Goal: Information Seeking & Learning: Check status

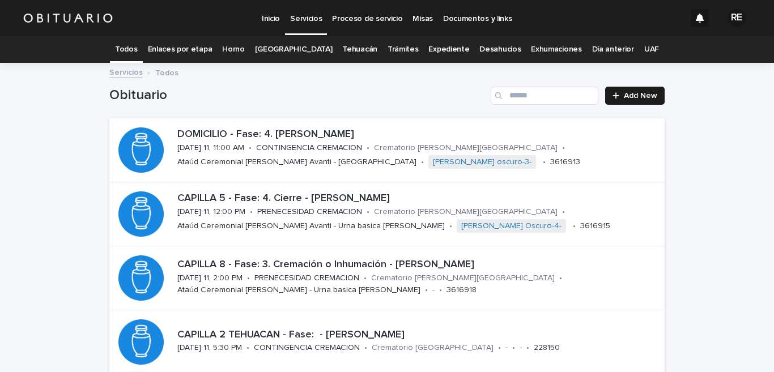
click at [448, 54] on link "Expediente" at bounding box center [448, 49] width 41 height 27
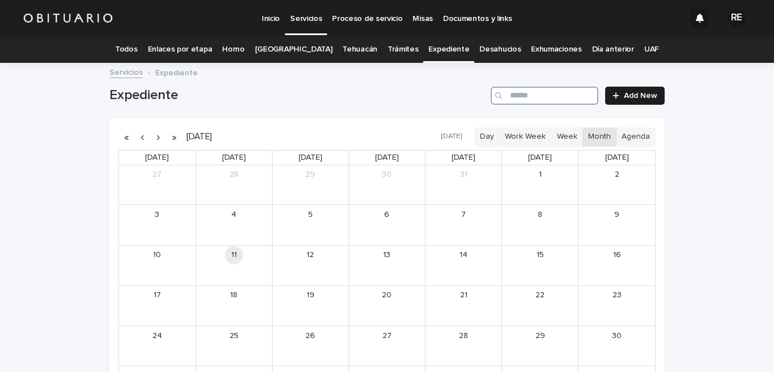
click at [560, 97] on input "Search" at bounding box center [545, 96] width 108 height 18
click at [327, 233] on div "[PERSON_NAME]" at bounding box center [324, 230] width 48 height 8
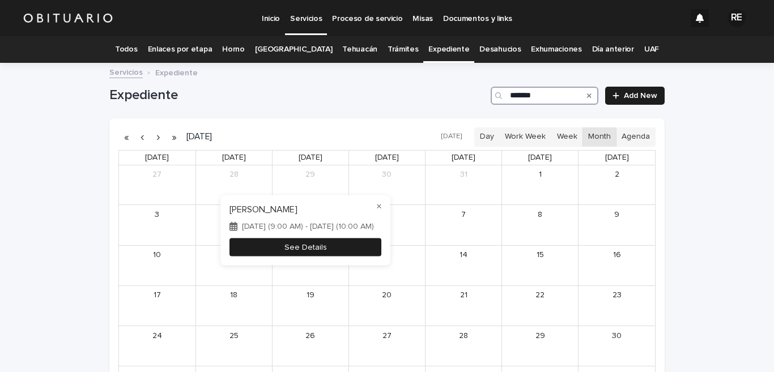
type input "*******"
click at [326, 244] on button "See Details" at bounding box center [305, 247] width 152 height 19
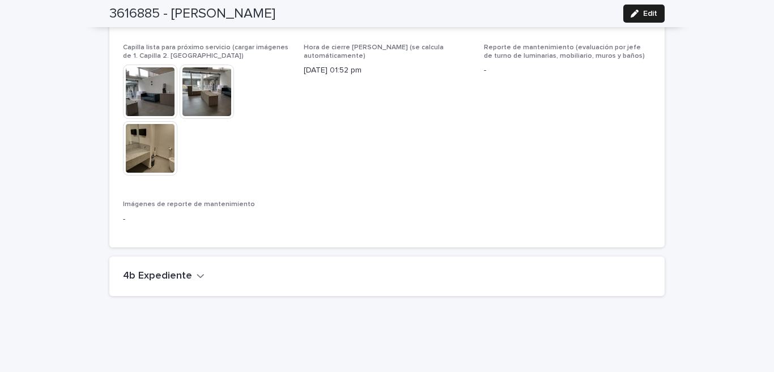
scroll to position [2675, 0]
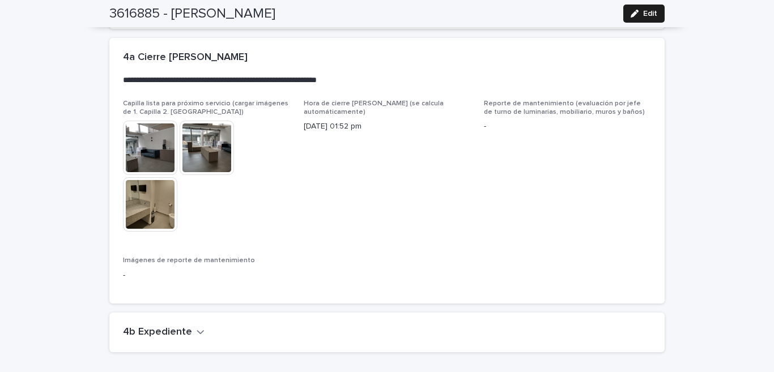
click at [197, 327] on icon "button" at bounding box center [201, 332] width 8 height 10
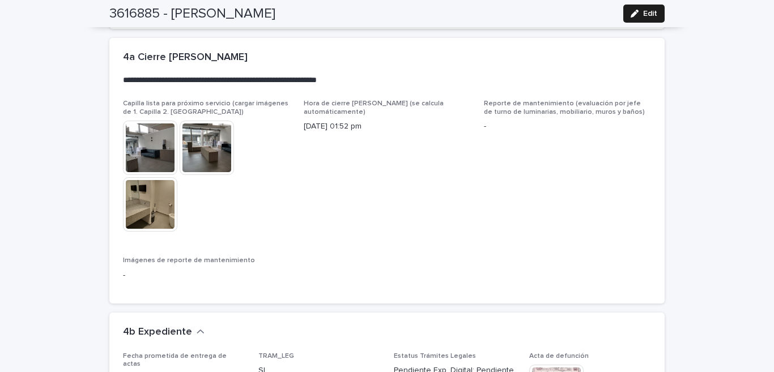
scroll to position [2898, 0]
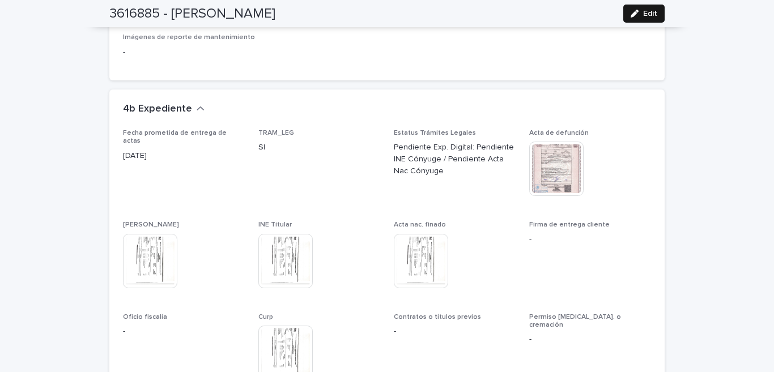
click at [624, 20] on button "Edit" at bounding box center [643, 14] width 41 height 18
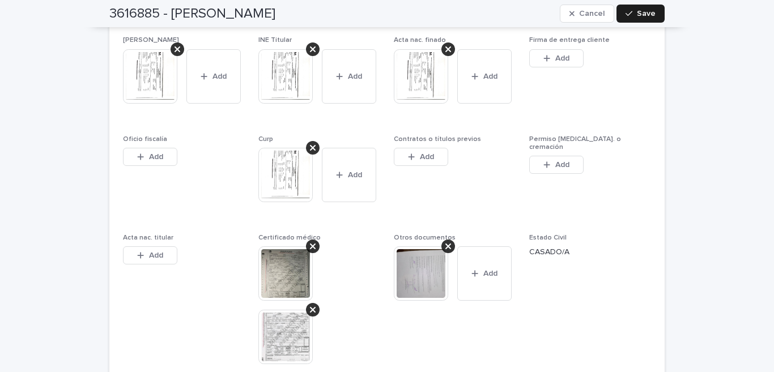
scroll to position [3345, 0]
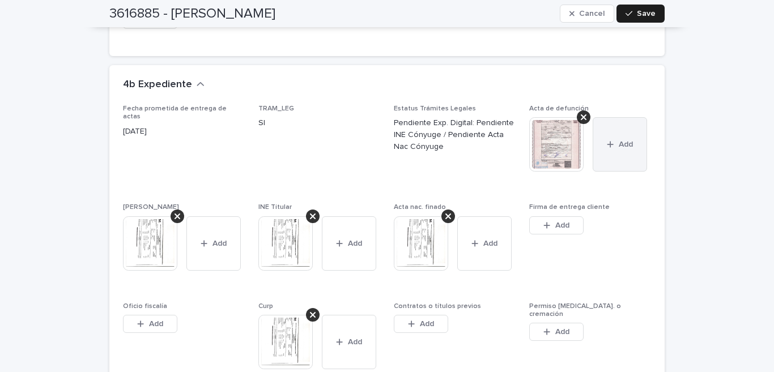
click at [622, 143] on span "Add" at bounding box center [626, 145] width 14 height 8
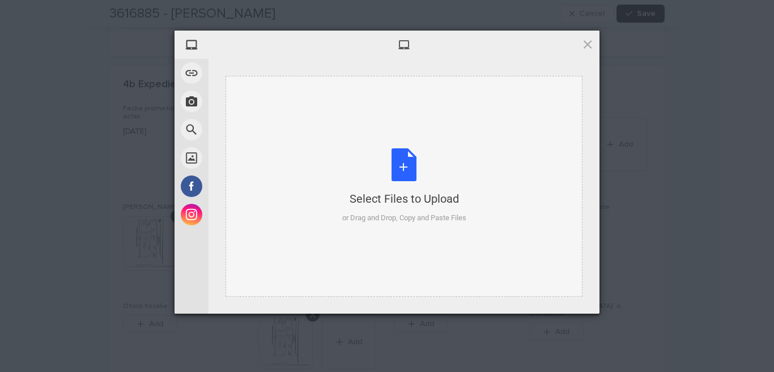
click at [402, 159] on div "Select Files to Upload or Drag and Drop, Copy and Paste Files" at bounding box center [404, 185] width 124 height 75
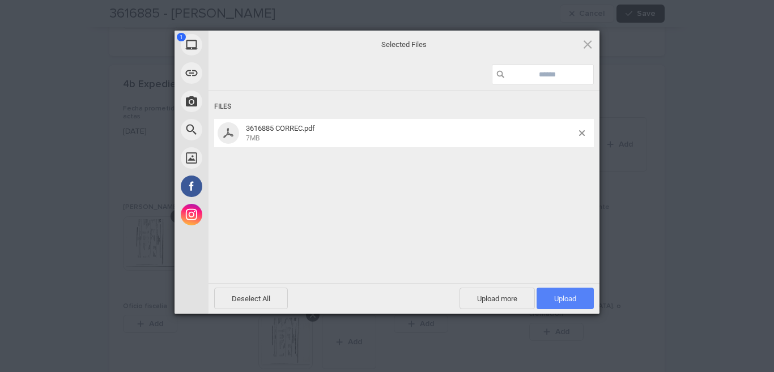
click at [561, 300] on font "Upload" at bounding box center [565, 299] width 22 height 8
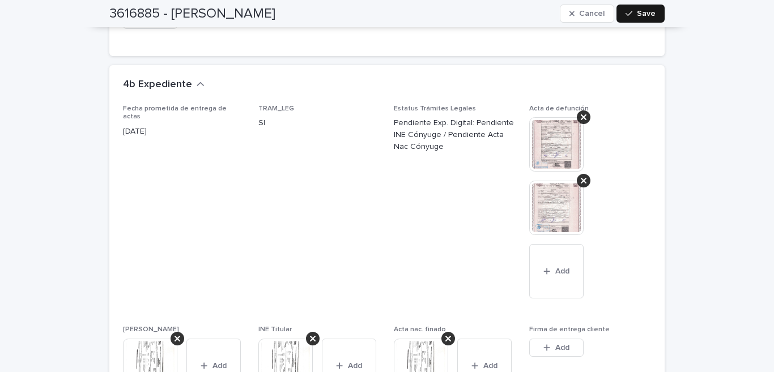
click at [639, 18] on button "Save" at bounding box center [640, 14] width 48 height 18
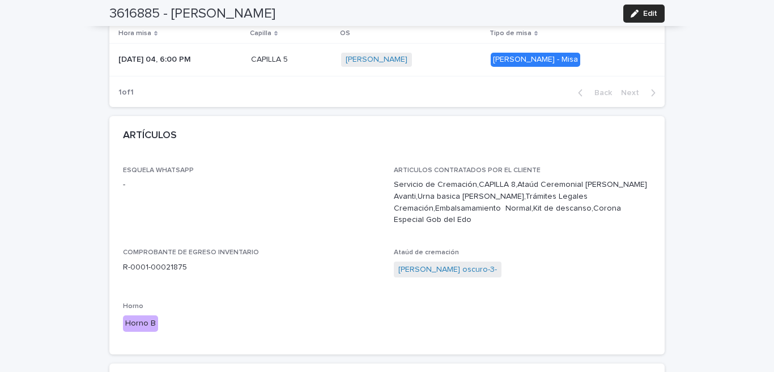
scroll to position [0, 0]
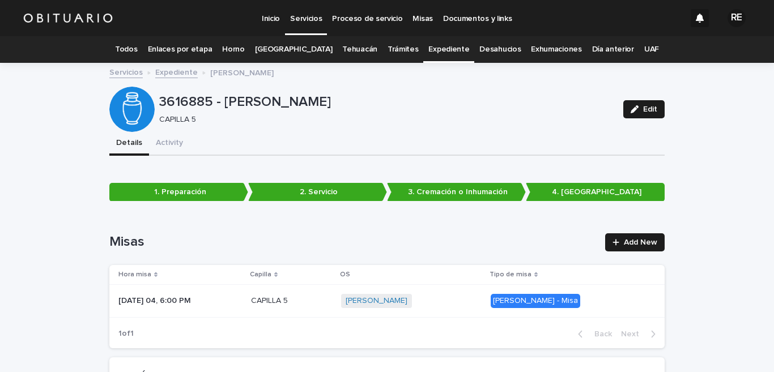
click at [133, 50] on link "Todos" at bounding box center [126, 49] width 22 height 27
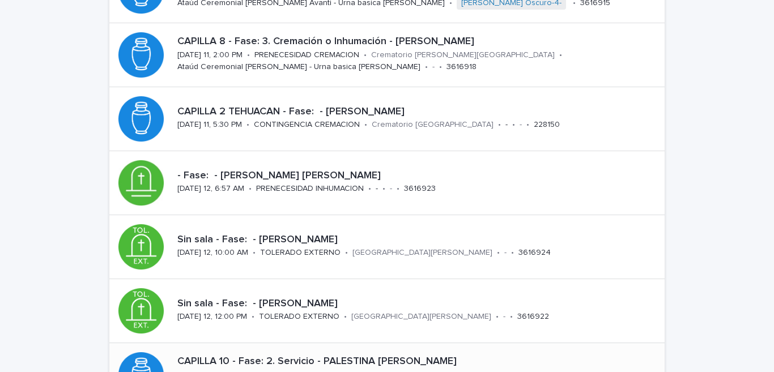
scroll to position [167, 0]
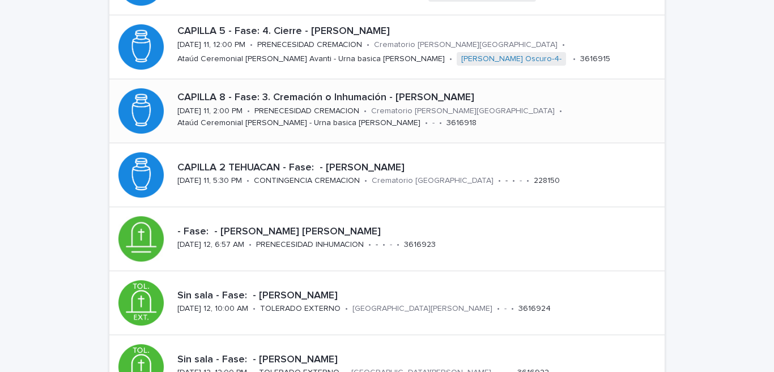
click at [291, 101] on p "CAPILLA 8 - Fase: 3. Cremación o Inhumación - [PERSON_NAME]" at bounding box center [418, 98] width 483 height 12
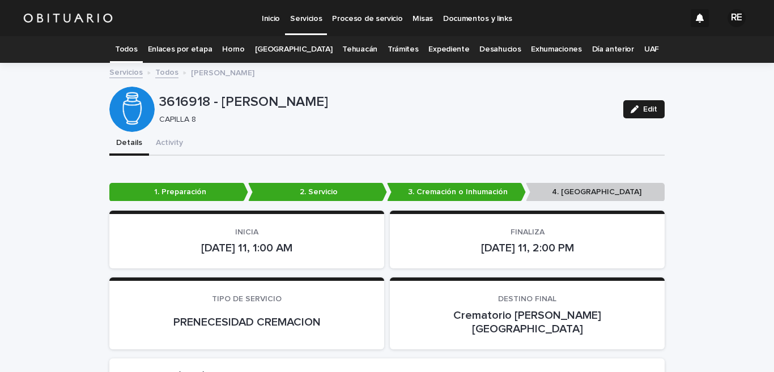
click at [137, 42] on link "Todos" at bounding box center [126, 49] width 22 height 27
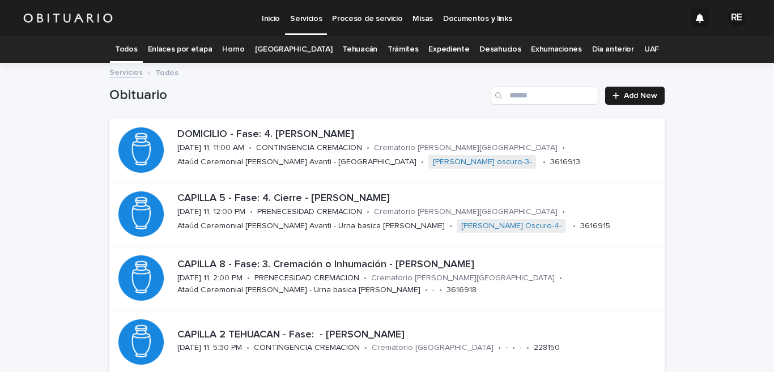
click at [433, 45] on link "Expediente" at bounding box center [448, 49] width 41 height 27
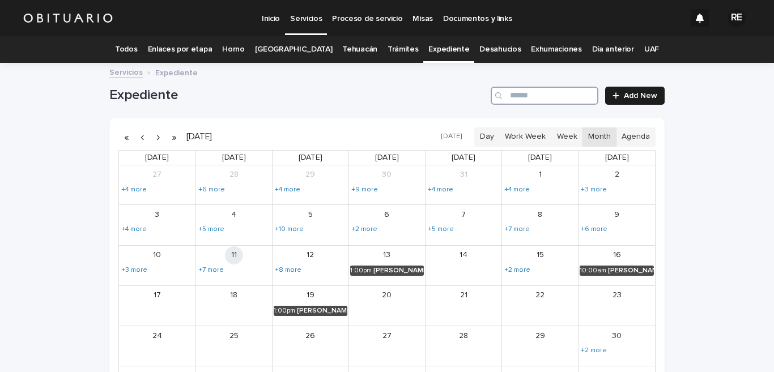
click at [522, 99] on input "Search" at bounding box center [545, 96] width 108 height 18
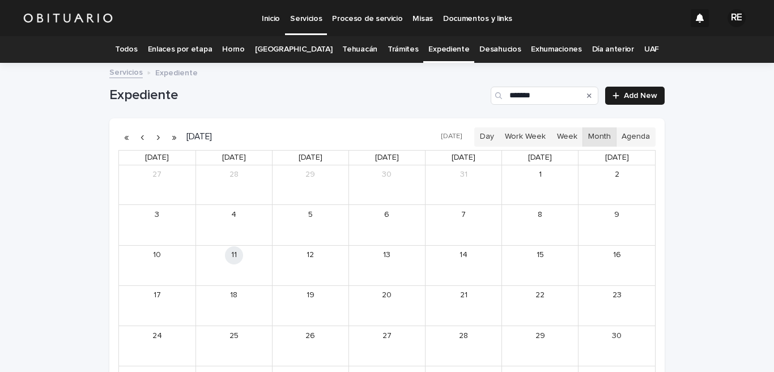
click at [139, 142] on button "button" at bounding box center [142, 137] width 16 height 18
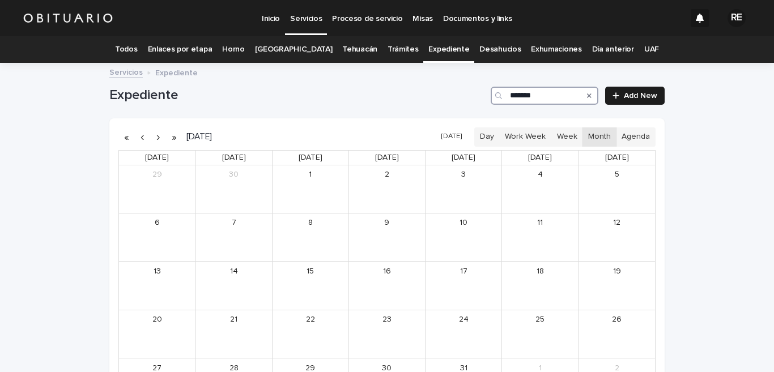
click at [534, 92] on input "*******" at bounding box center [545, 96] width 108 height 18
type input "*"
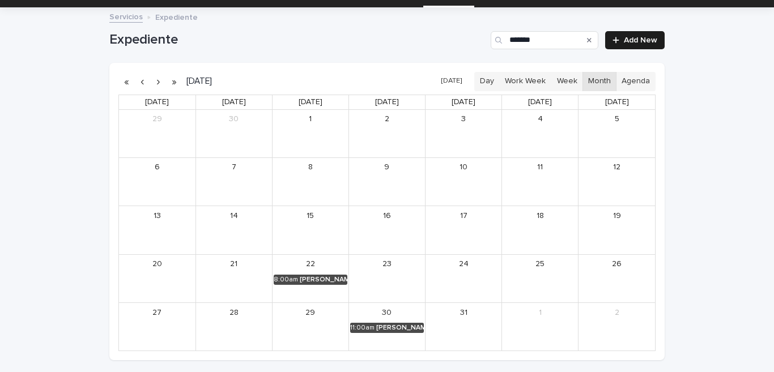
click at [155, 83] on button "button" at bounding box center [158, 82] width 16 height 18
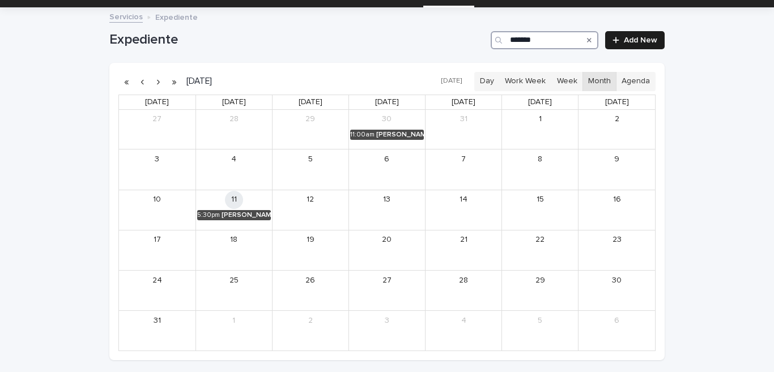
click at [550, 39] on input "*******" at bounding box center [545, 40] width 108 height 18
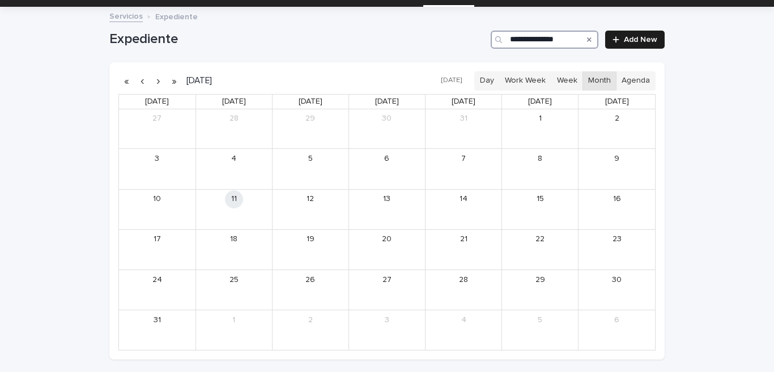
type input "**********"
click at [138, 84] on button "button" at bounding box center [142, 81] width 16 height 18
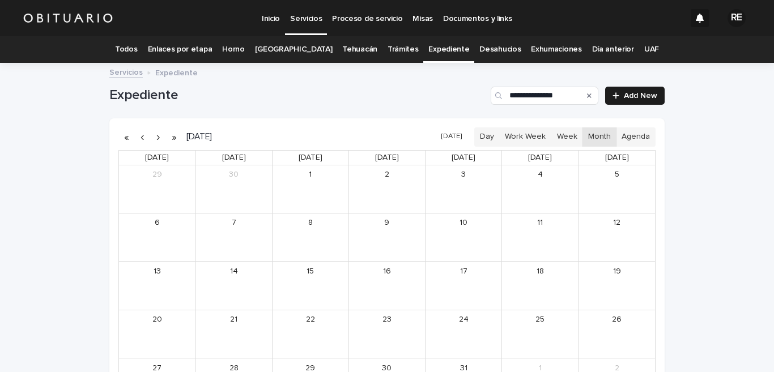
click at [587, 92] on icon "Search" at bounding box center [589, 95] width 5 height 7
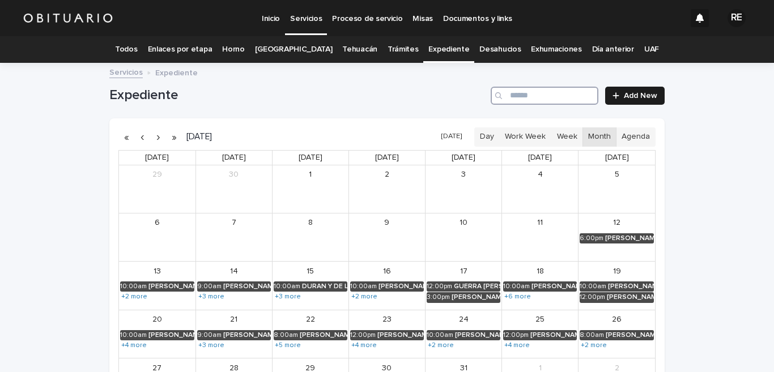
click at [585, 92] on input "Search" at bounding box center [545, 96] width 108 height 18
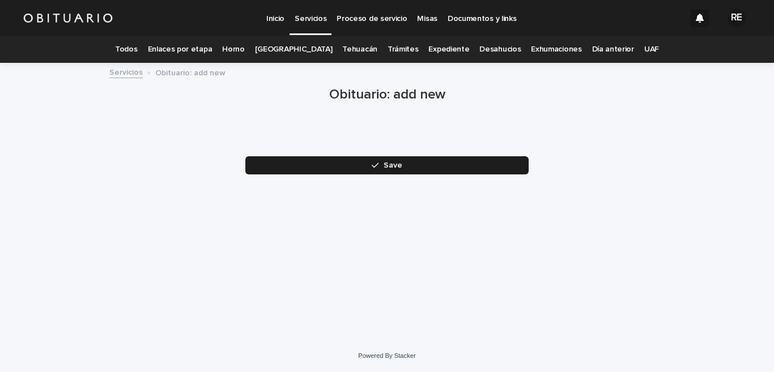
click at [428, 50] on link "Expediente" at bounding box center [448, 49] width 41 height 27
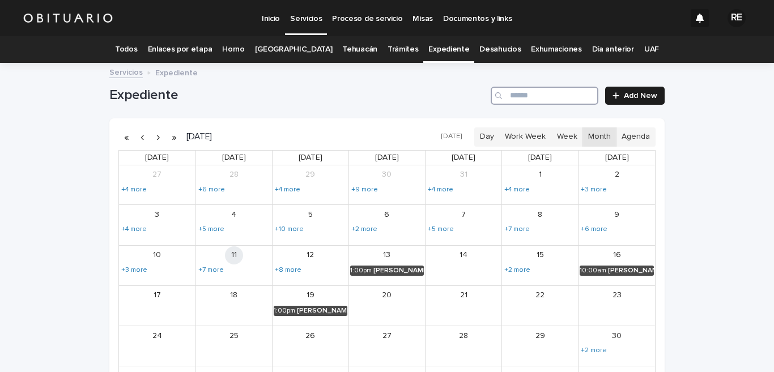
click at [538, 95] on input "Search" at bounding box center [545, 96] width 108 height 18
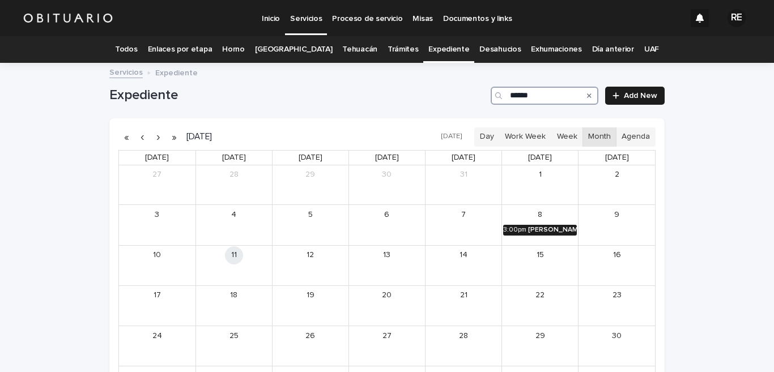
click at [555, 228] on div "[PERSON_NAME]" at bounding box center [552, 230] width 49 height 8
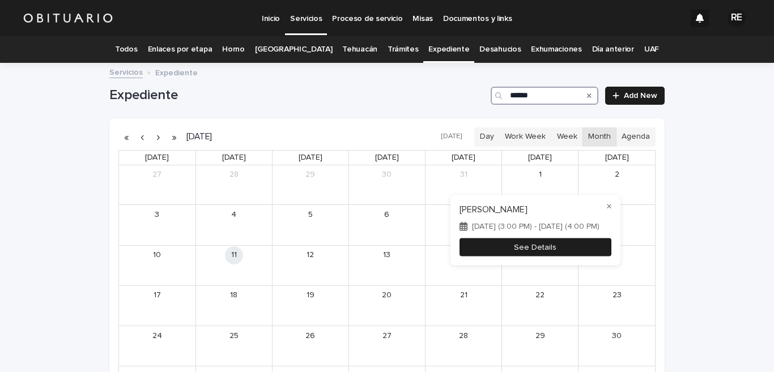
type input "******"
click at [561, 245] on button "See Details" at bounding box center [535, 247] width 152 height 19
